Goal: Information Seeking & Learning: Learn about a topic

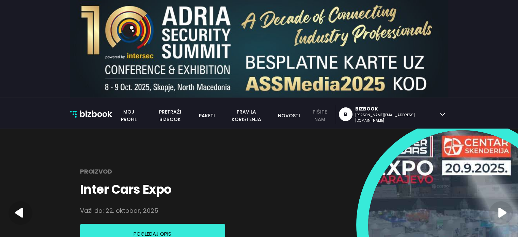
click at [336, 113] on link "pišite nam" at bounding box center [320, 115] width 32 height 15
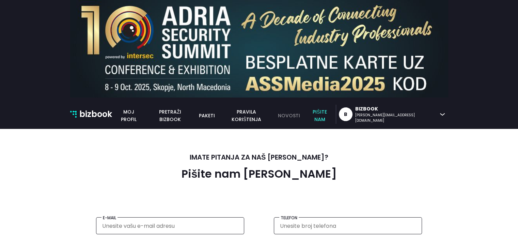
click at [304, 116] on link "novosti" at bounding box center [289, 115] width 30 height 7
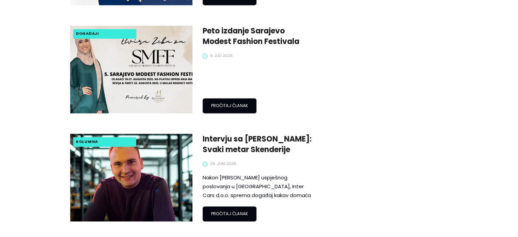
scroll to position [988, 0]
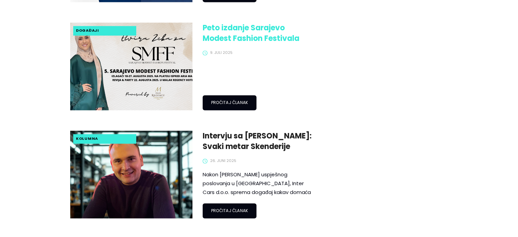
click at [225, 23] on link "Peto izdanje Sarajevo Modest Fashion Festivala slavi modernu bosanskohercegovač…" at bounding box center [259, 32] width 112 height 21
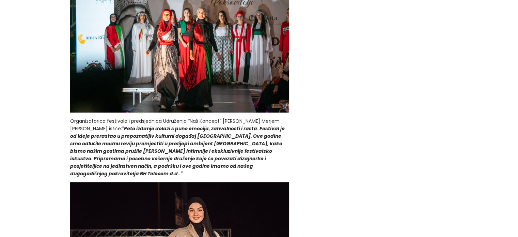
scroll to position [511, 0]
